Goal: Task Accomplishment & Management: Use online tool/utility

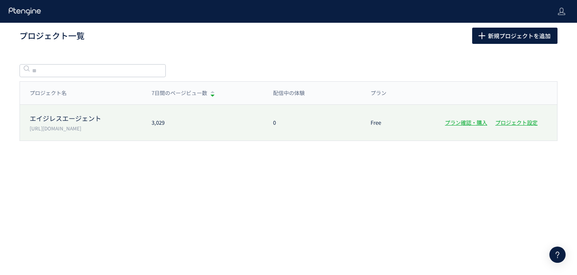
click at [219, 119] on div "3,029" at bounding box center [202, 123] width 121 height 8
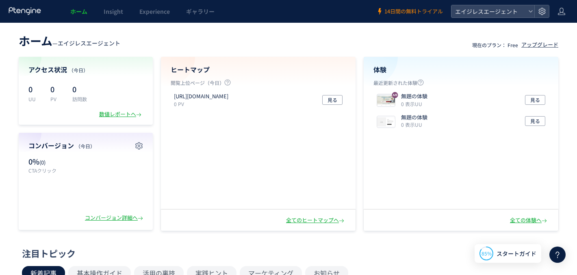
click at [405, 9] on span "14日間の無料トライアル" at bounding box center [413, 12] width 58 height 8
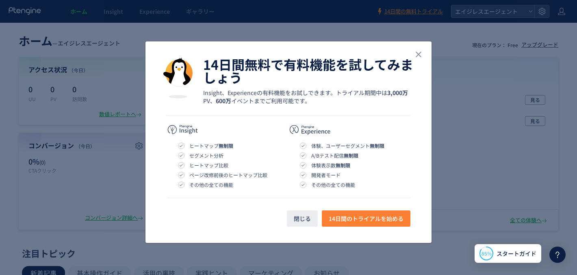
click at [353, 223] on span "14日間のトライアルを始める" at bounding box center [366, 218] width 75 height 16
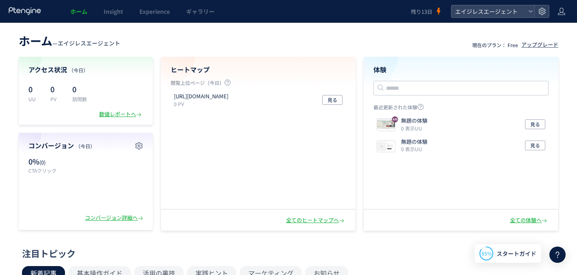
click at [468, 37] on header "ホーム — エイジレスエージェント 現在のプラン： Free アップグレード" at bounding box center [288, 40] width 539 height 18
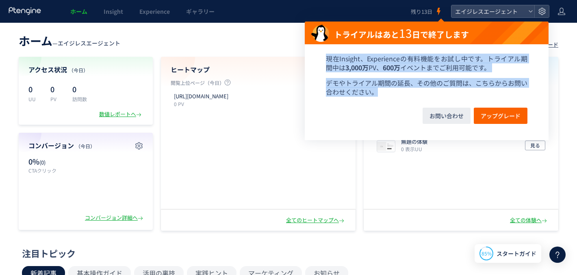
drag, startPoint x: 323, startPoint y: 57, endPoint x: 389, endPoint y: 91, distance: 74.1
click at [389, 91] on section "現在Insight、Experienceの有料機能をお試し中です。トライアル期間中は 3,000万 PV、 600万 イベントまでご利用可能です。 デモやトラ…" at bounding box center [427, 75] width 244 height 63
copy section "現在Insight、Experienceの有料機能をお試し中です。トライアル期間中は 3,000万 PV、 600万 イベントまでご利用可能です。 デモやトラ…"
click at [498, 119] on span "アップグレード" at bounding box center [501, 116] width 40 height 16
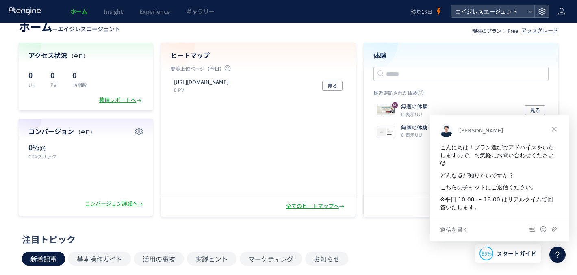
scroll to position [17, 0]
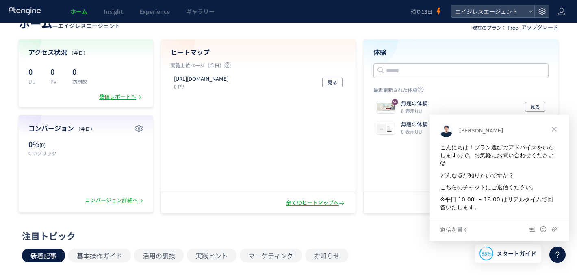
click at [359, 103] on section "アクセス状況 （今日） 0 UU 0 PV 0 訪問数 数値レポートへ コンバージョン （今日） 0% (0) CTAクリック コンバージョン詳細へ ヒートマ…" at bounding box center [288, 126] width 539 height 174
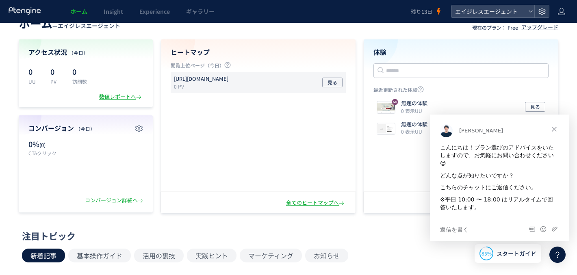
click at [225, 83] on p "0 PV" at bounding box center [203, 86] width 58 height 7
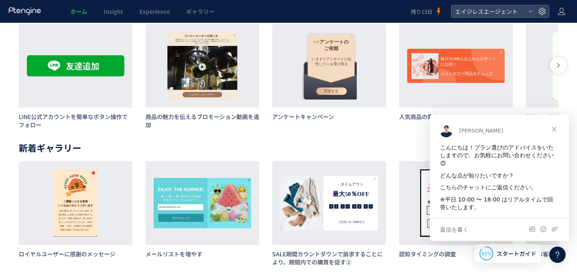
scroll to position [0, 0]
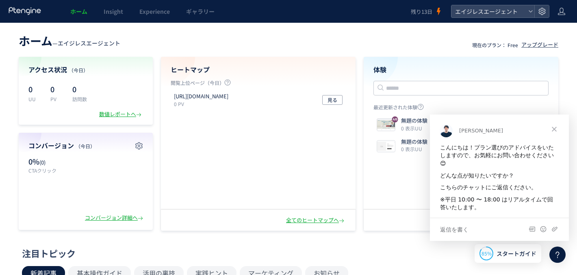
click at [382, 48] on header "ホーム — エイジレスエージェント 現在のプラン： Free アップグレード" at bounding box center [288, 40] width 539 height 18
click at [152, 13] on span "Experience" at bounding box center [154, 11] width 30 height 8
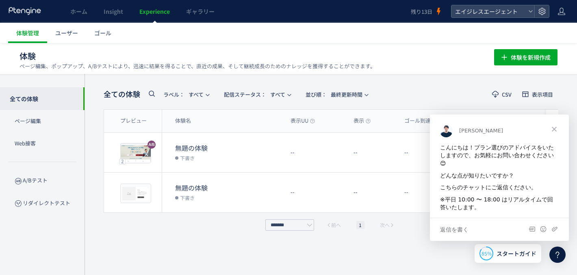
click at [556, 131] on span "クローズ" at bounding box center [553, 128] width 29 height 29
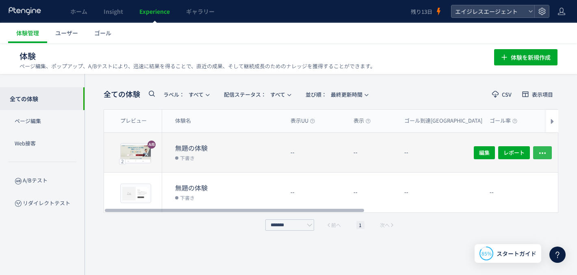
click at [545, 153] on icon "button" at bounding box center [542, 153] width 8 height 8
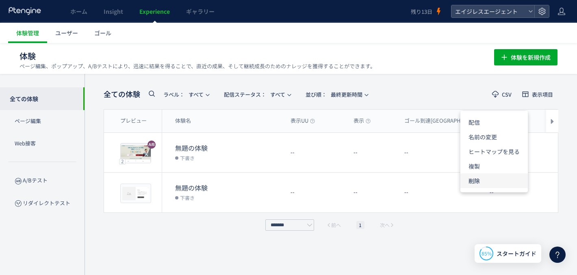
click at [484, 176] on li "削除" at bounding box center [493, 180] width 67 height 15
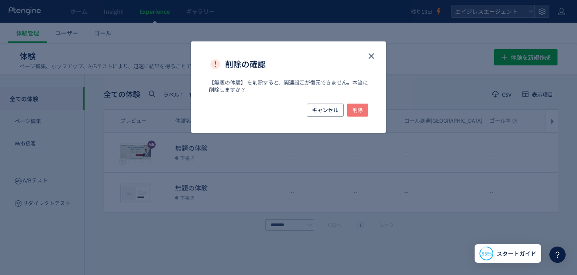
click at [354, 105] on span "削除" at bounding box center [357, 110] width 11 height 13
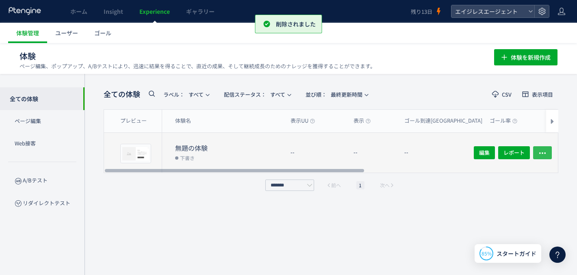
click at [543, 153] on icon "button" at bounding box center [542, 153] width 8 height 8
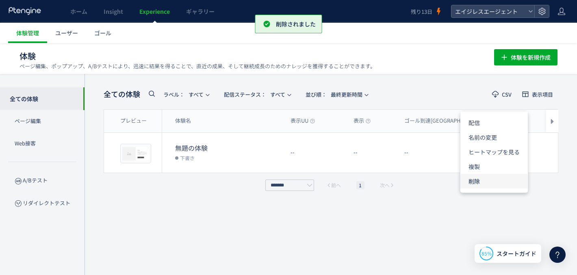
click at [479, 179] on li "削除" at bounding box center [493, 181] width 67 height 15
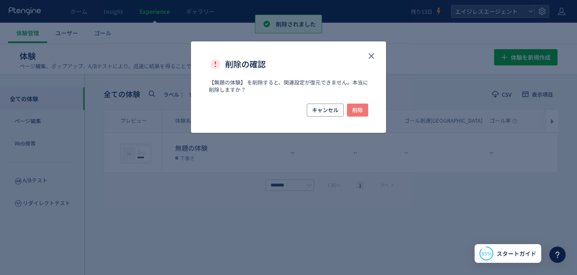
click at [351, 113] on button "削除" at bounding box center [357, 110] width 21 height 13
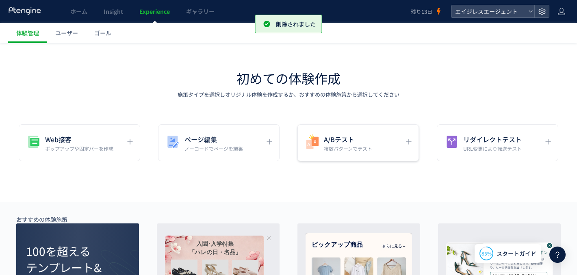
click at [340, 149] on p "複数パターンでテスト" at bounding box center [348, 148] width 48 height 7
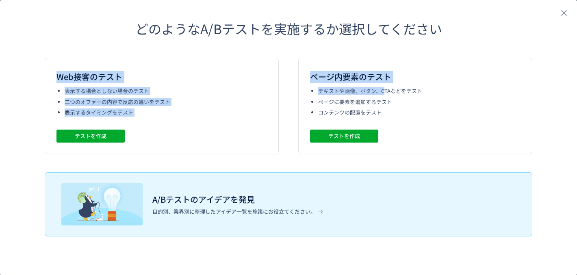
drag, startPoint x: 58, startPoint y: 75, endPoint x: 384, endPoint y: 90, distance: 325.8
click at [384, 90] on div "Web接客のテスト 表示する場合としない場合のテスト 二つのオファーの内容で反応の違いをテスト 表示するタイミングをテスト テストを作成 ページ内要素のテスト…" at bounding box center [288, 106] width 487 height 97
click at [384, 90] on li "テキストや画像、ボタン、CTAなどをテスト" at bounding box center [419, 91] width 202 height 8
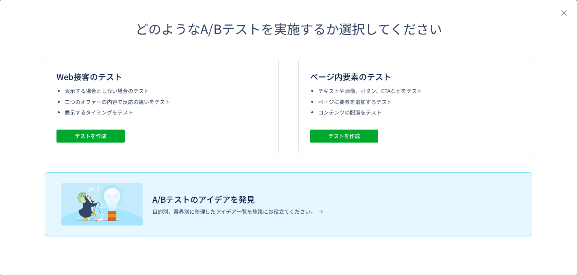
click at [436, 131] on div "ページ内要素のテスト テキストや画像、ボタン、CTAなどをテスト ページに要素を追加するテスト コンテンツの配置をテスト テストを作成" at bounding box center [415, 106] width 234 height 97
click at [332, 136] on span "テストを作成" at bounding box center [344, 136] width 32 height 13
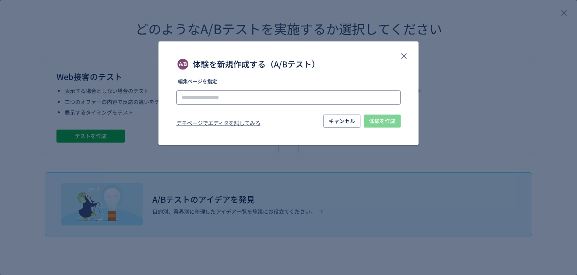
click at [231, 98] on input "体験を新規作成する（A/Bテスト）" at bounding box center [288, 97] width 224 height 15
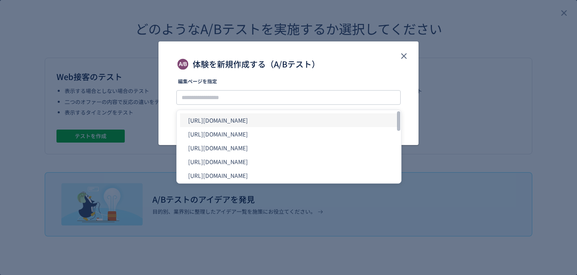
click at [256, 116] on li "https://agent.ageless.co.jp/0306" at bounding box center [289, 120] width 218 height 14
type input "**********"
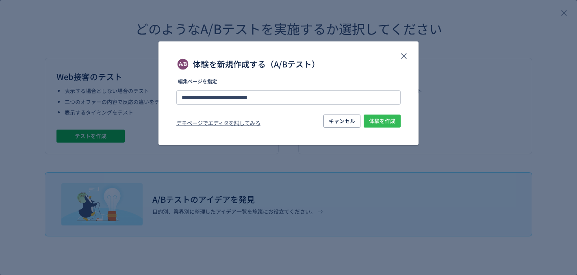
click at [387, 120] on span "体験を作成" at bounding box center [382, 121] width 26 height 13
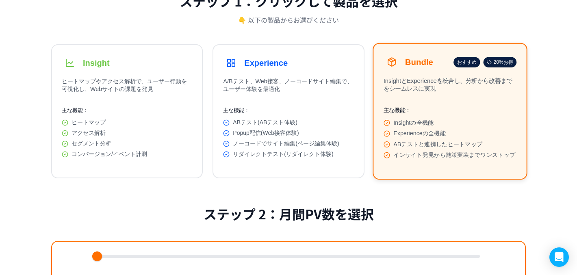
click at [342, 75] on button "Experience A/Bテスト、Web接客、ノーコードサイト編集で、ユーザー体験を最適化 主な機能： ABテスト(ABテスト体験) Popup配信(Web…" at bounding box center [288, 111] width 152 height 134
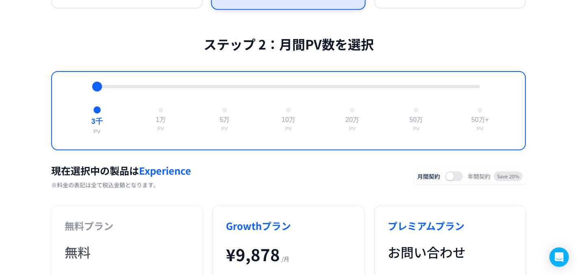
scroll to position [269, 0]
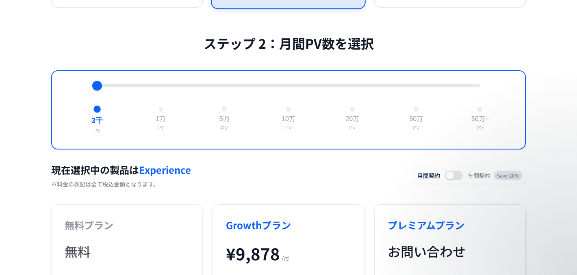
click at [219, 119] on button "5万 PV" at bounding box center [224, 119] width 17 height 32
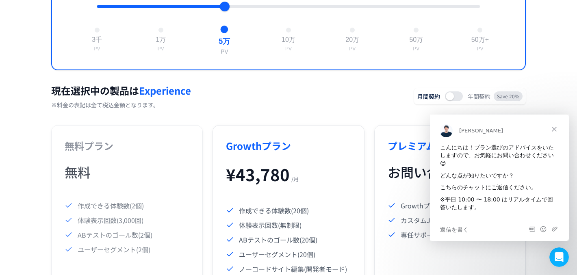
scroll to position [0, 0]
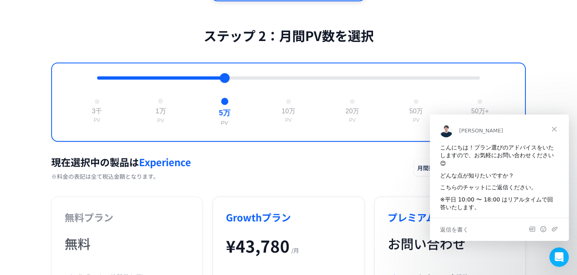
click at [157, 116] on div "1万" at bounding box center [161, 111] width 11 height 9
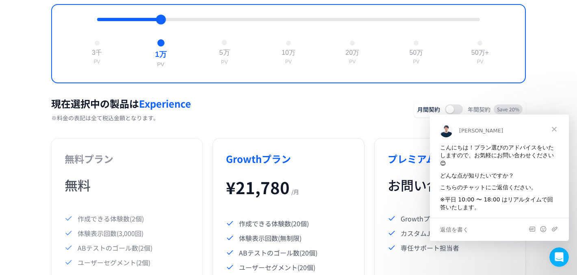
click at [223, 58] on div "5万" at bounding box center [224, 53] width 11 height 9
click at [162, 58] on div "1万" at bounding box center [161, 53] width 11 height 9
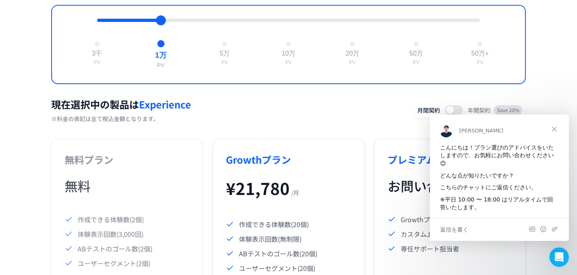
scroll to position [353, 0]
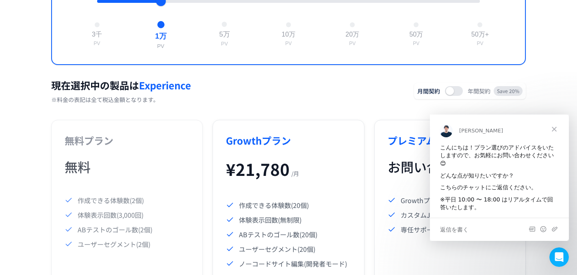
click at [228, 35] on button "5万 PV" at bounding box center [224, 34] width 17 height 32
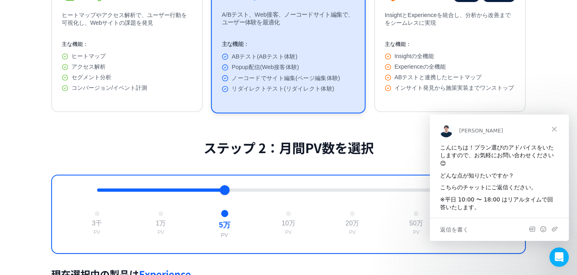
scroll to position [165, 0]
click at [469, 221] on div "返信を書く" at bounding box center [499, 228] width 139 height 23
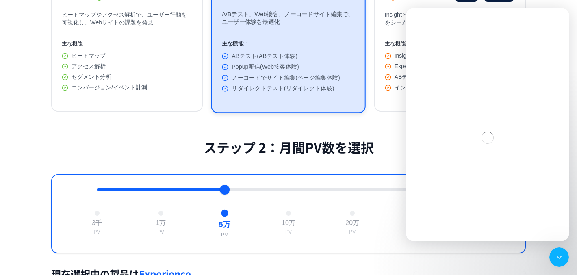
scroll to position [0, 0]
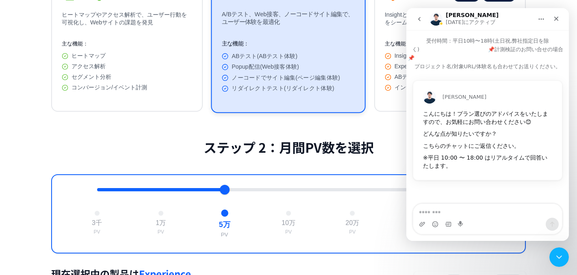
click at [541, 18] on icon "ホーム" at bounding box center [541, 19] width 6 height 6
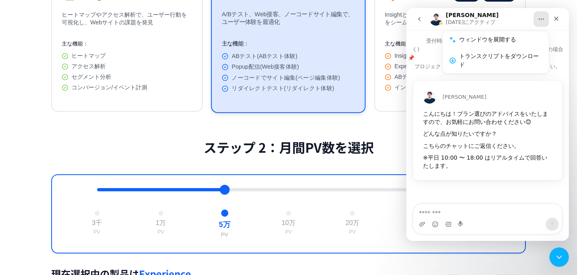
click at [541, 18] on icon "ホーム" at bounding box center [541, 19] width 6 height 6
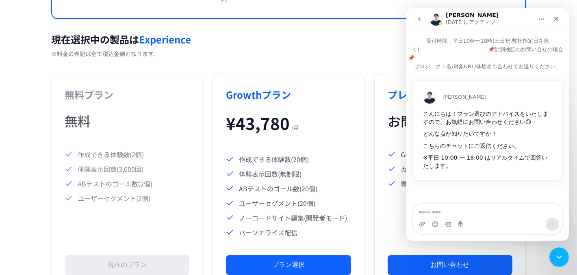
scroll to position [416, 0]
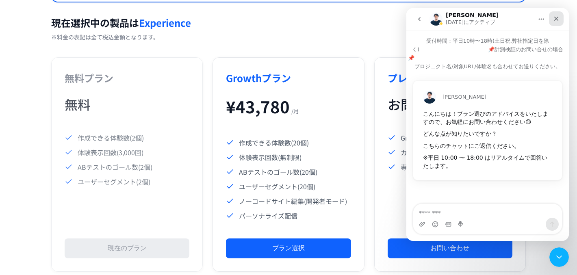
click at [558, 18] on icon "クローズ" at bounding box center [556, 18] width 6 height 6
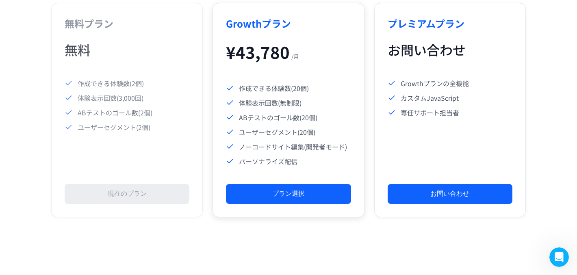
scroll to position [395, 0]
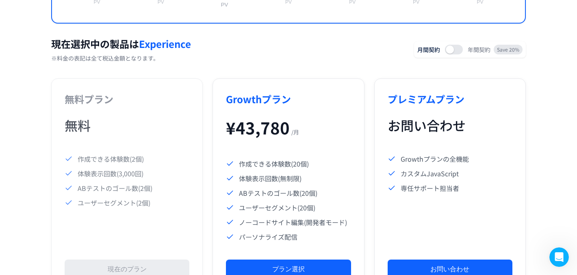
click at [147, 130] on div "無料" at bounding box center [127, 125] width 125 height 19
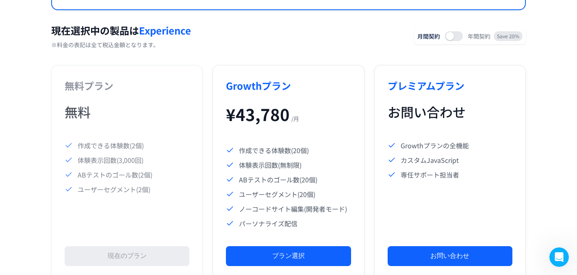
scroll to position [420, 0]
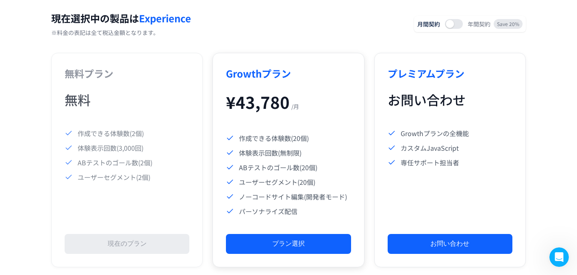
click at [322, 114] on div "¥ 43,780 / 月" at bounding box center [288, 102] width 125 height 24
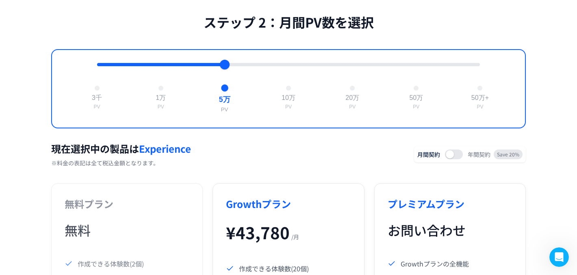
scroll to position [422, 0]
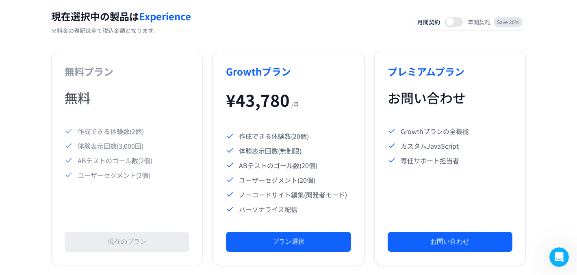
click at [156, 144] on ul "作成できる体験数(2個) 体験表示回数(3,000回) ABテストのゴール数(2個) ユーザーセグメント(2個)" at bounding box center [127, 172] width 125 height 93
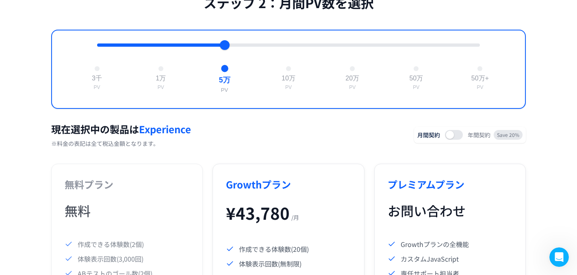
scroll to position [315, 0]
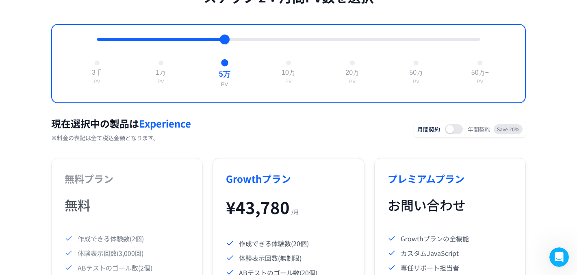
click at [158, 233] on div "無料プラン 無料 作成できる体験数(2個) 体験表示回数(3,000回) ABテストのゴール数(2個) ユーザーセグメント(2個) 現在のプラン" at bounding box center [127, 265] width 152 height 214
click at [290, 202] on div "Growthプラン ¥ 43,780 / 月 作成できる体験数(20個) 体験表示回数(無制限) ABテストのゴール数(20個) ユーザーセグメント(20個)…" at bounding box center [288, 265] width 152 height 214
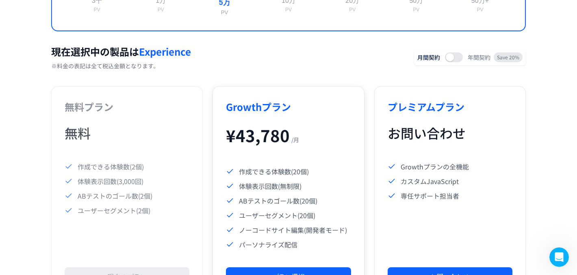
scroll to position [313, 0]
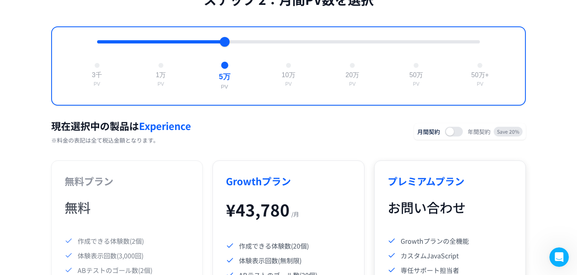
click at [444, 204] on div "プレミアムプラン お問い合わせ Growthプランの全機能 カスタムJavaScript 専任サポート担当者 お問い合わせ" at bounding box center [450, 267] width 152 height 214
click at [243, 198] on div "Growthプラン ¥ 43,780 / 月 作成できる体験数(20個) 体験表示回数(無制限) ABテストのゴール数(20個) ユーザーセグメント(20個)…" at bounding box center [288, 267] width 152 height 214
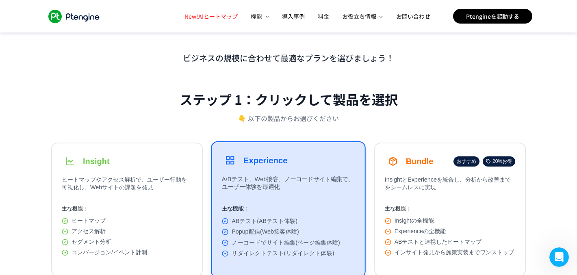
scroll to position [38, 0]
